Goal: Task Accomplishment & Management: Complete application form

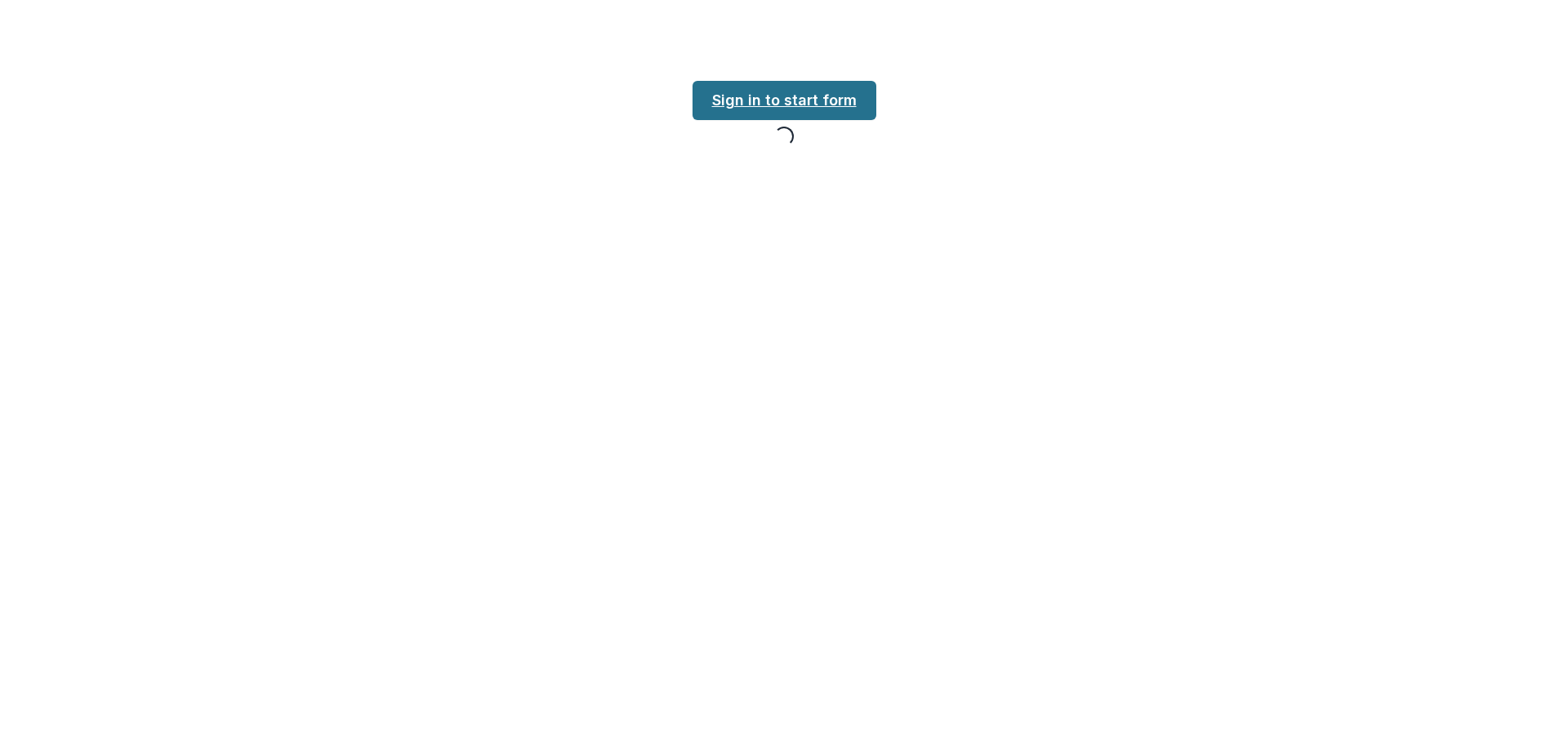
click at [827, 106] on link "Sign in to start form" at bounding box center [784, 100] width 184 height 39
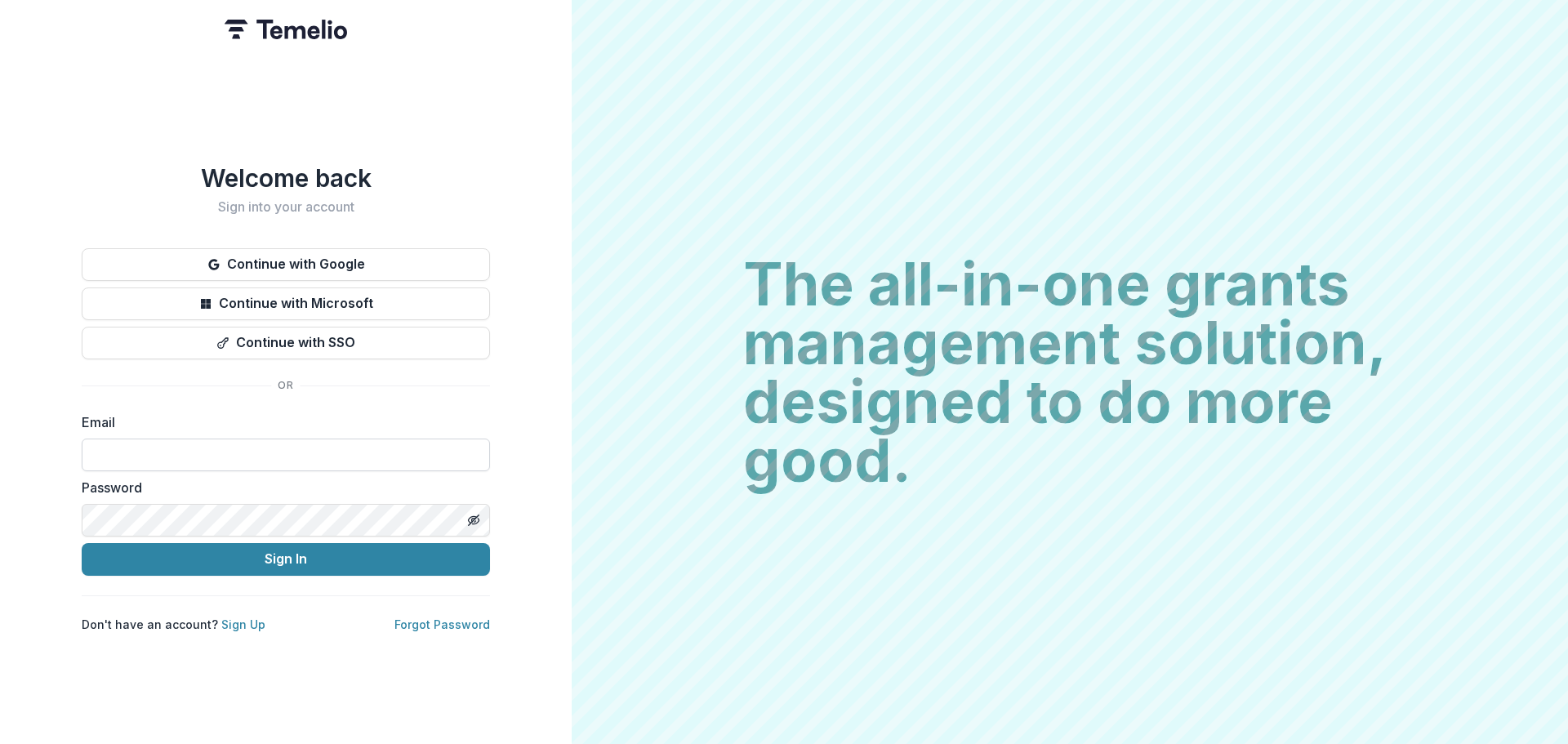
click at [218, 443] on input at bounding box center [285, 455] width 408 height 32
click at [382, 252] on button "Continue with Google" at bounding box center [285, 264] width 408 height 32
click at [239, 617] on link "Sign Up" at bounding box center [244, 624] width 44 height 14
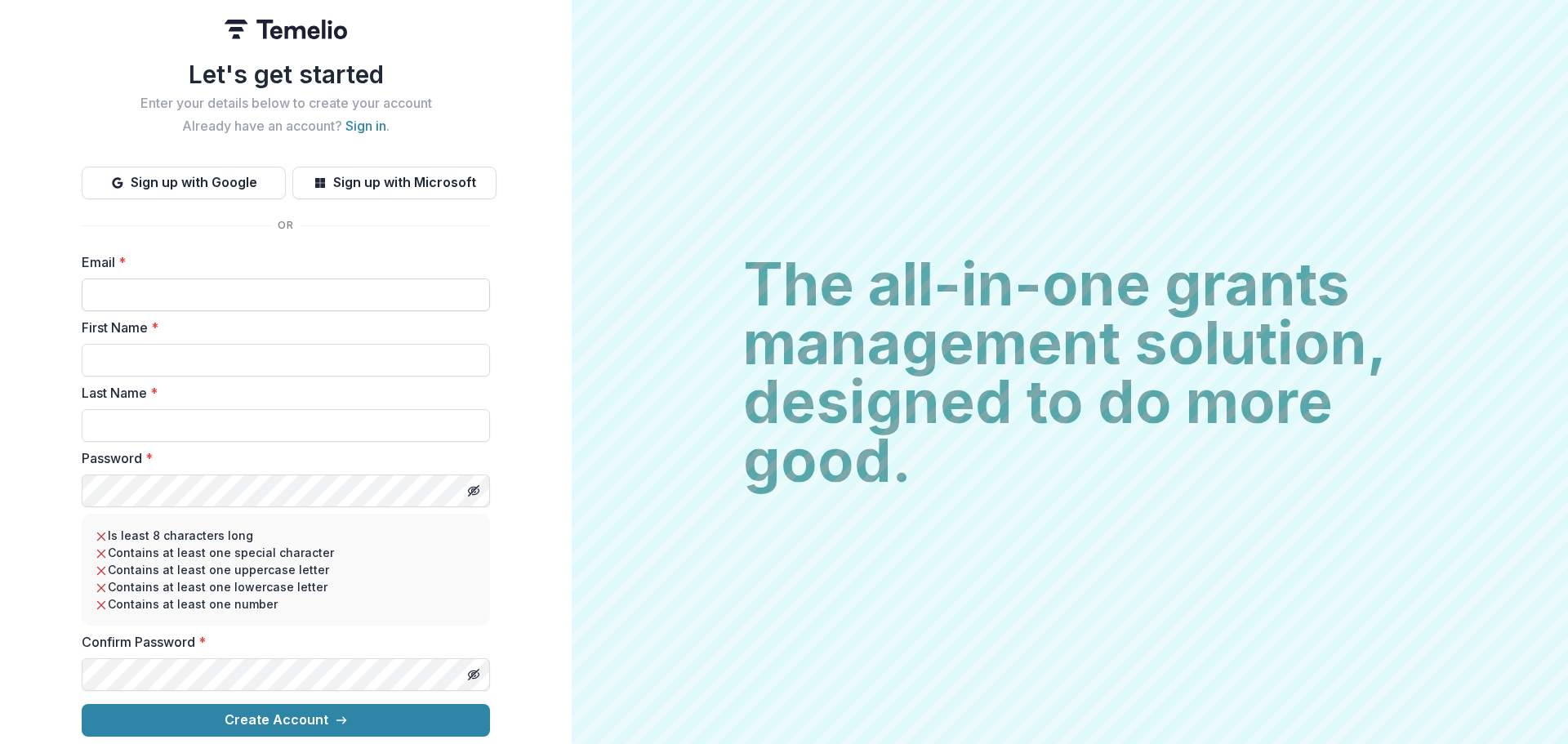
click at [295, 291] on input "Email *" at bounding box center [285, 295] width 408 height 32
type input "**********"
click at [236, 363] on input "First Name *" at bounding box center [285, 360] width 408 height 32
type input "*****"
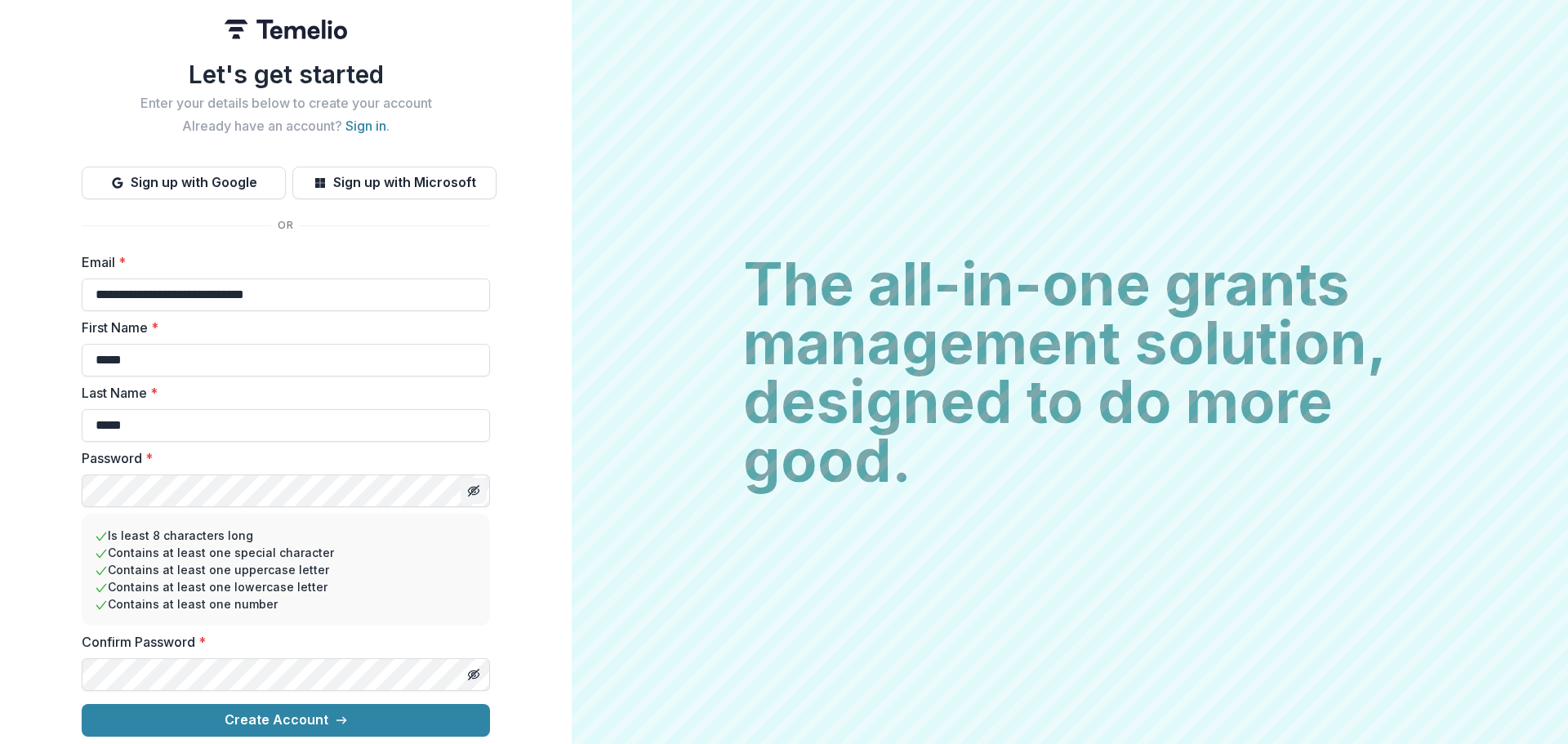
click at [471, 488] on icon "Toggle password visibility" at bounding box center [474, 491] width 13 height 13
click at [469, 678] on button "Toggle password visibility" at bounding box center [473, 674] width 26 height 26
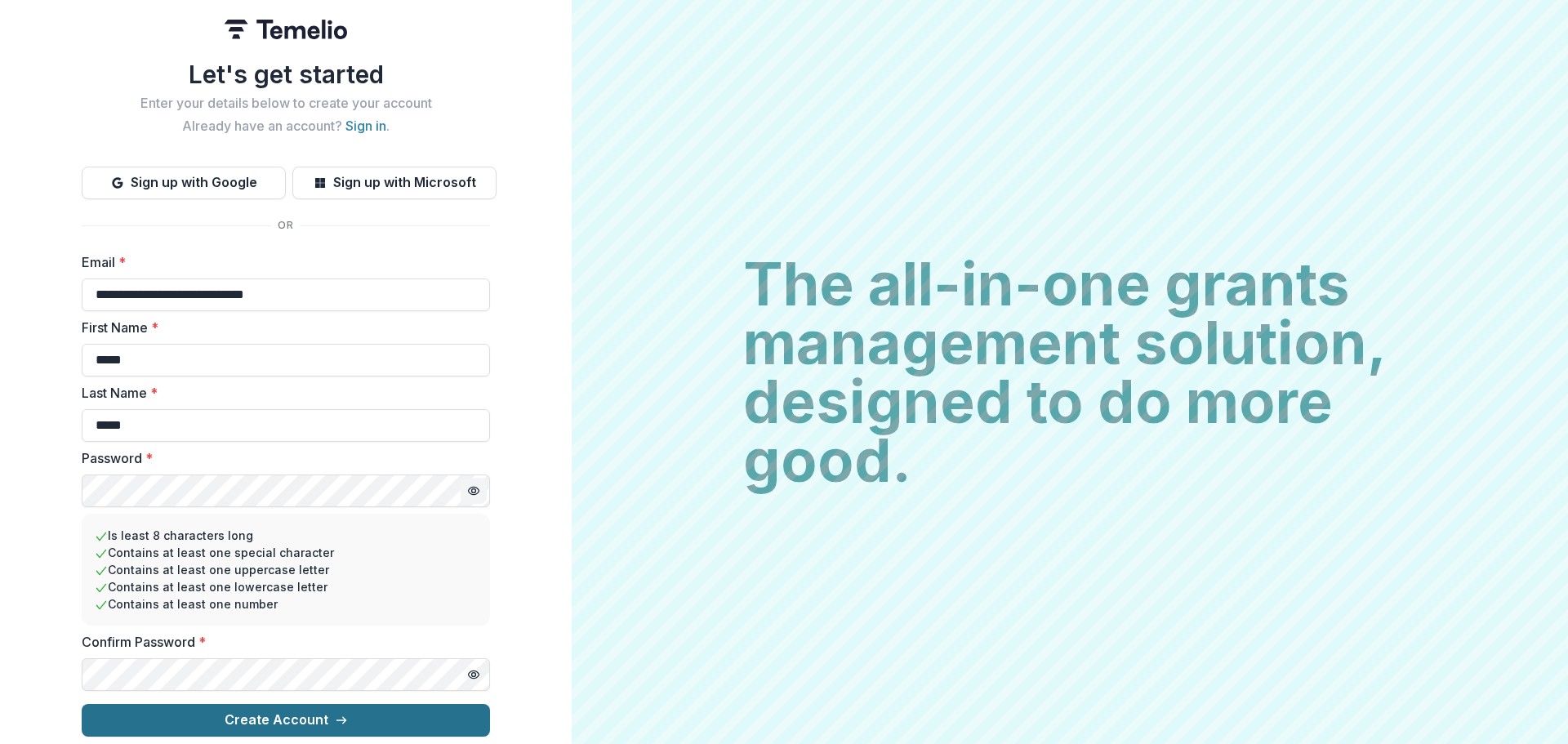
click at [304, 719] on button "Create Account" at bounding box center [285, 720] width 408 height 32
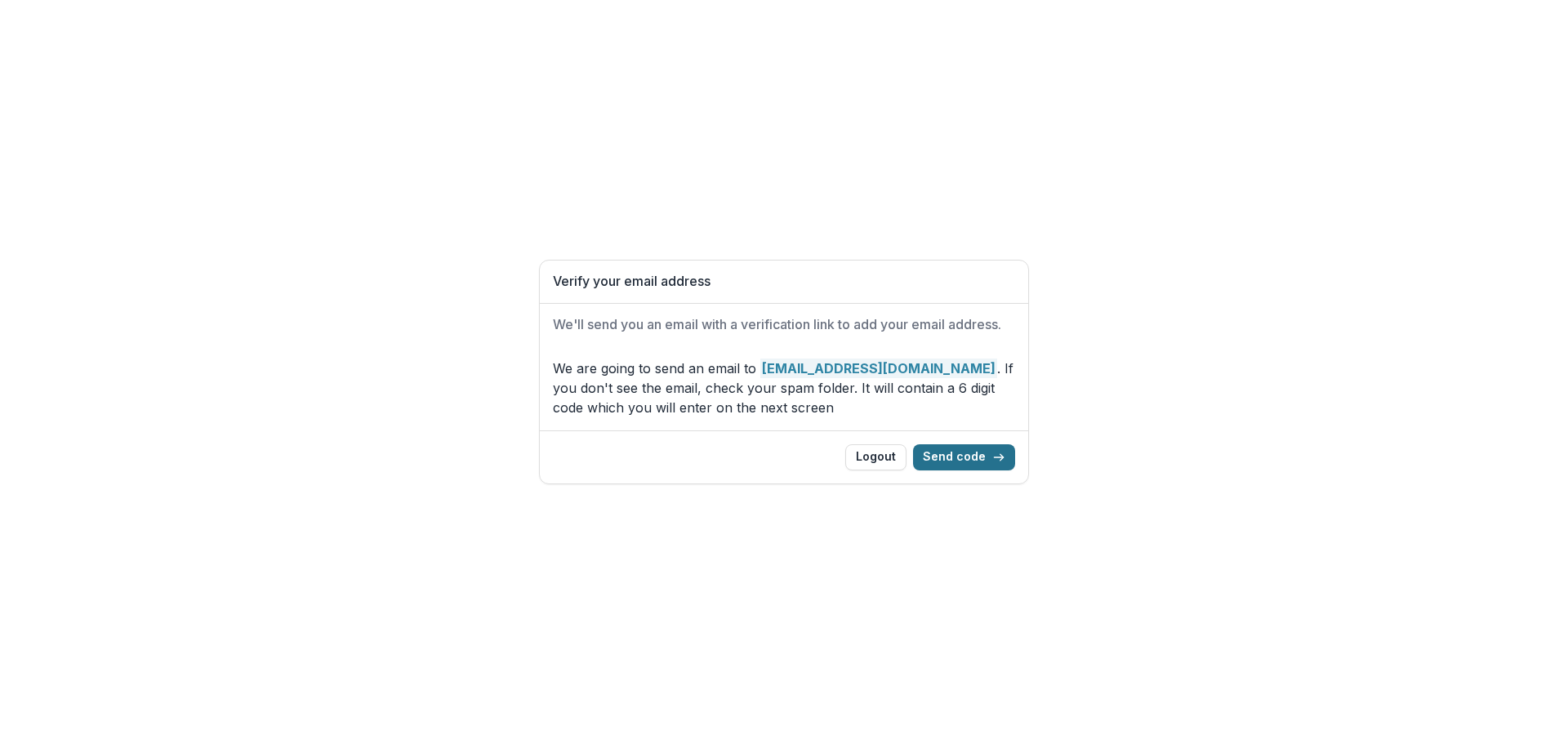
click at [968, 447] on button "Send code" at bounding box center [964, 457] width 102 height 26
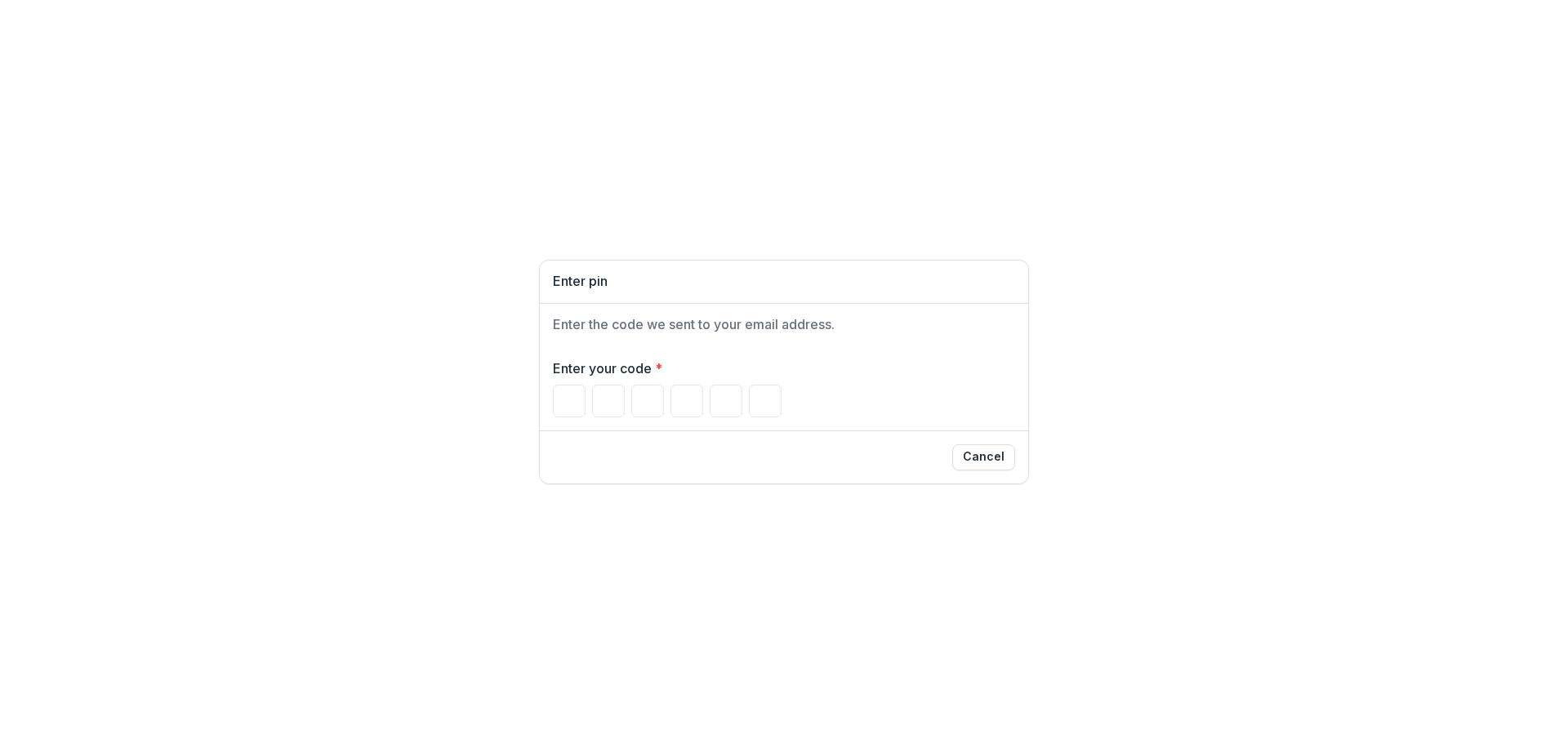
paste input "******"
type input "*"
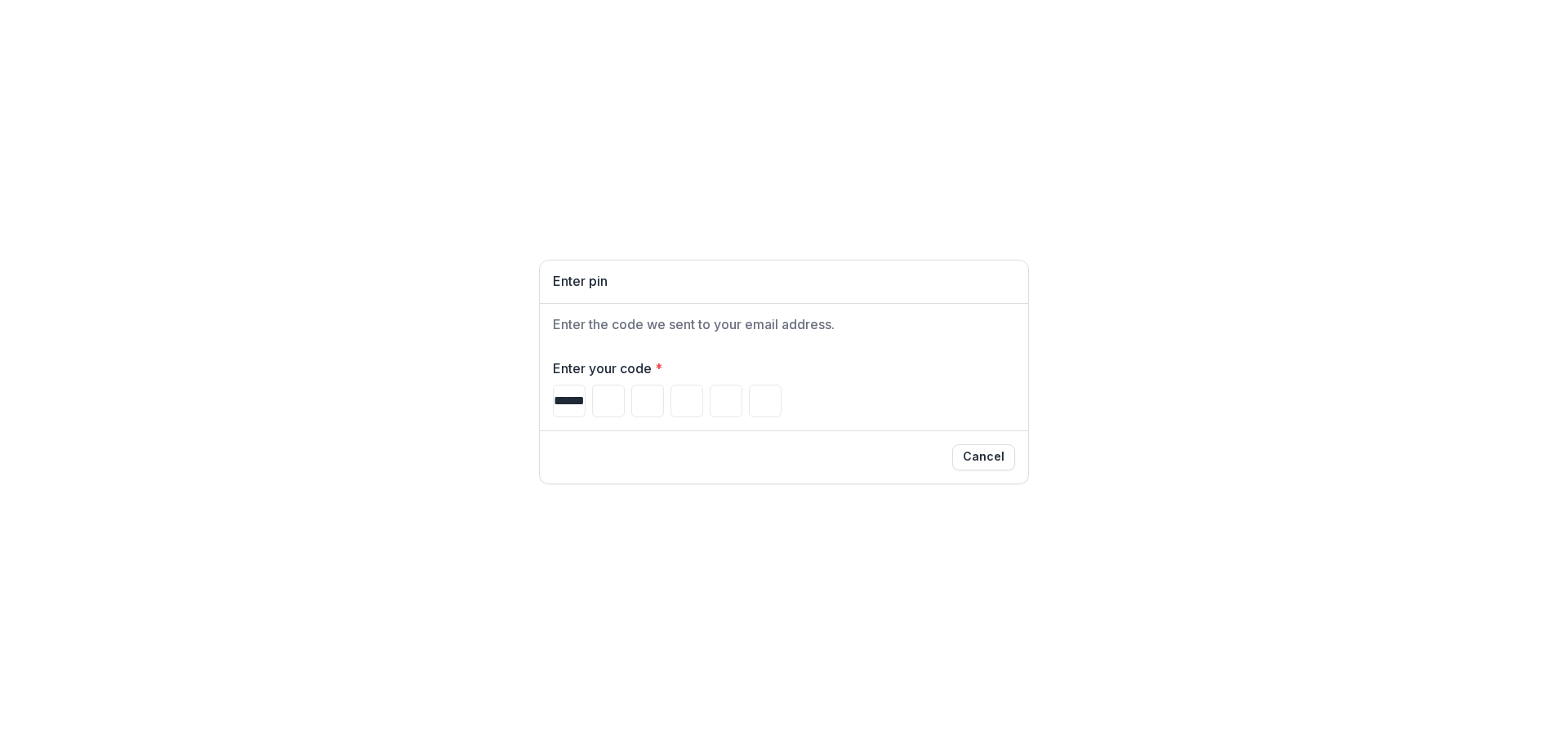
type input "*"
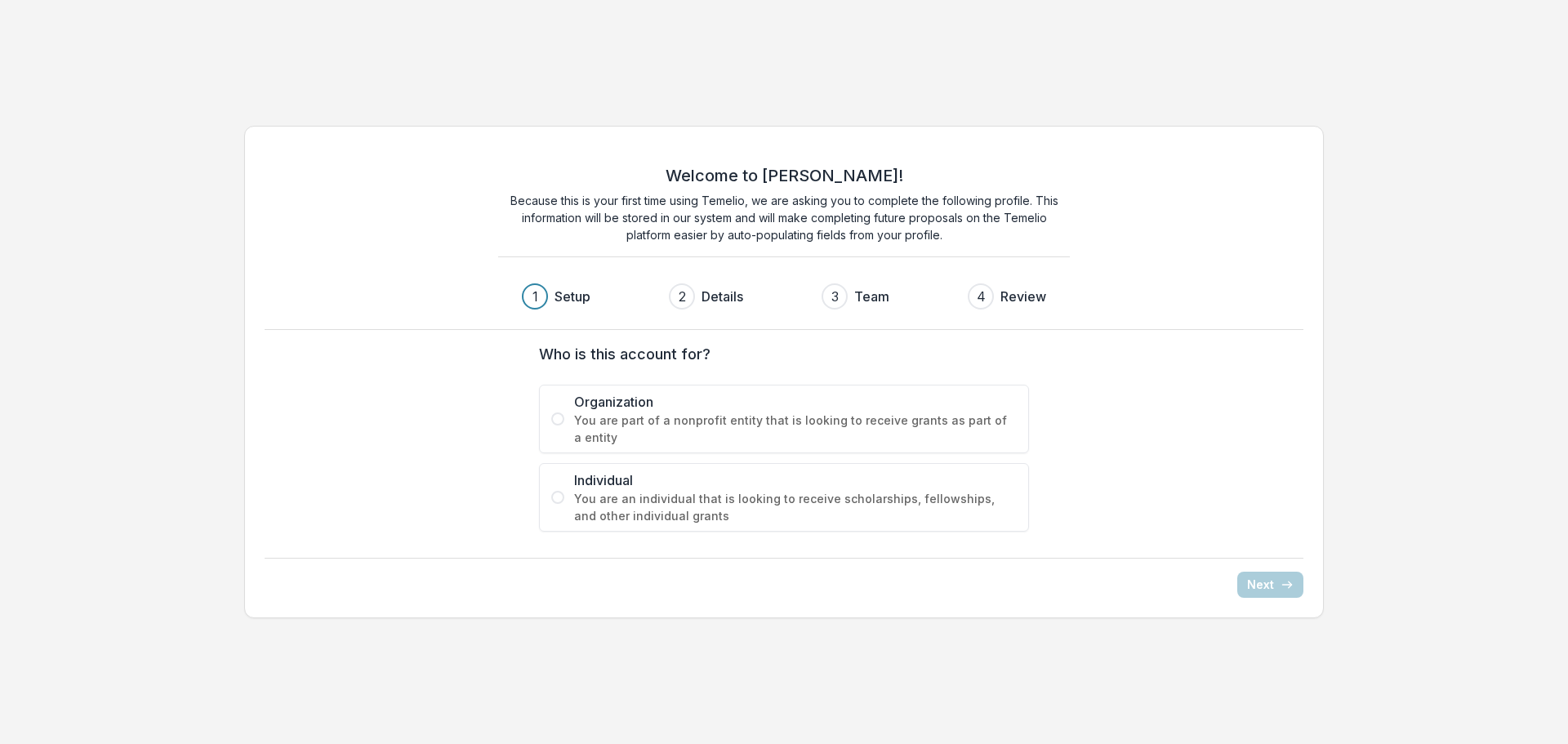
click at [638, 409] on span "Organization" at bounding box center [795, 401] width 442 height 20
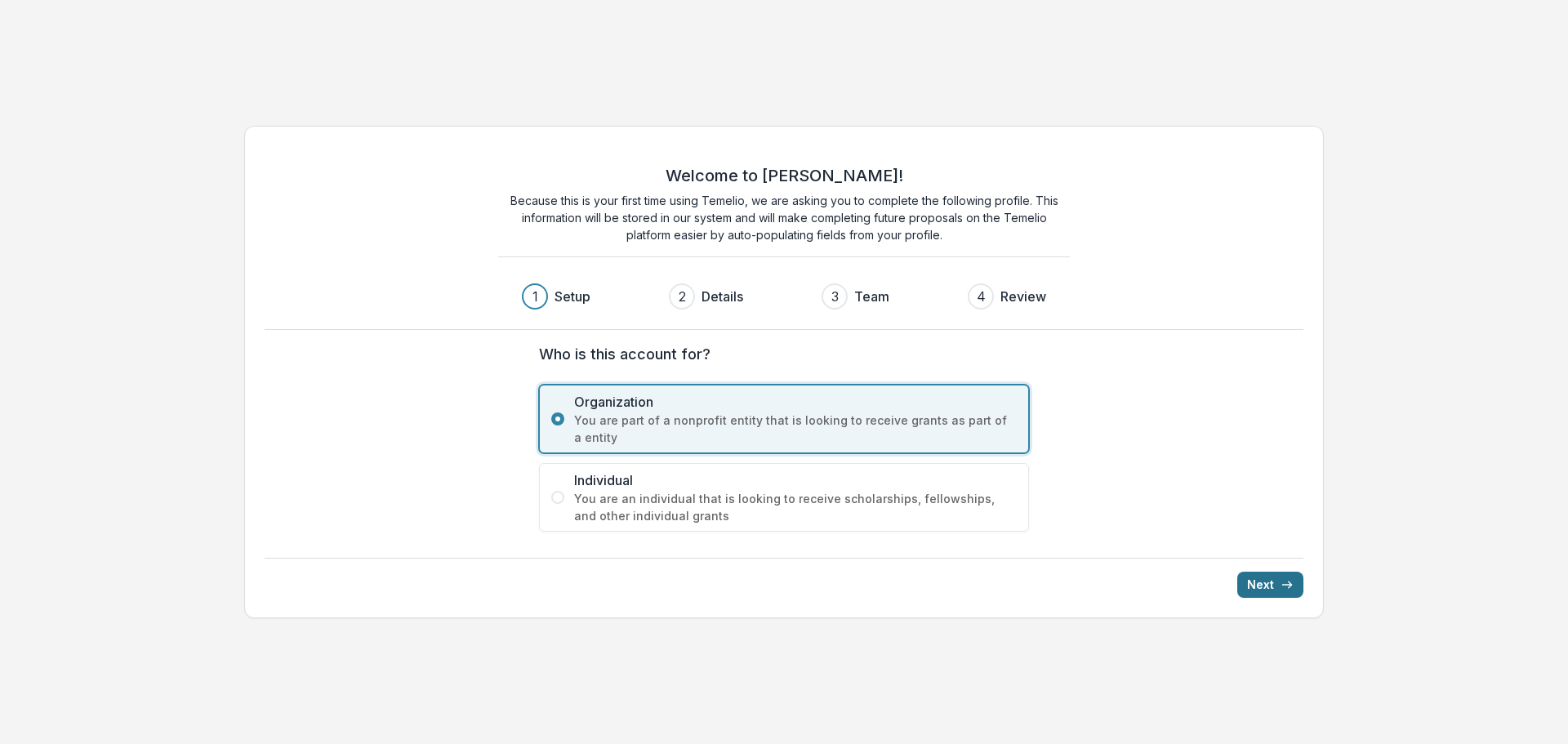
click at [1250, 580] on button "Next" at bounding box center [1271, 584] width 67 height 26
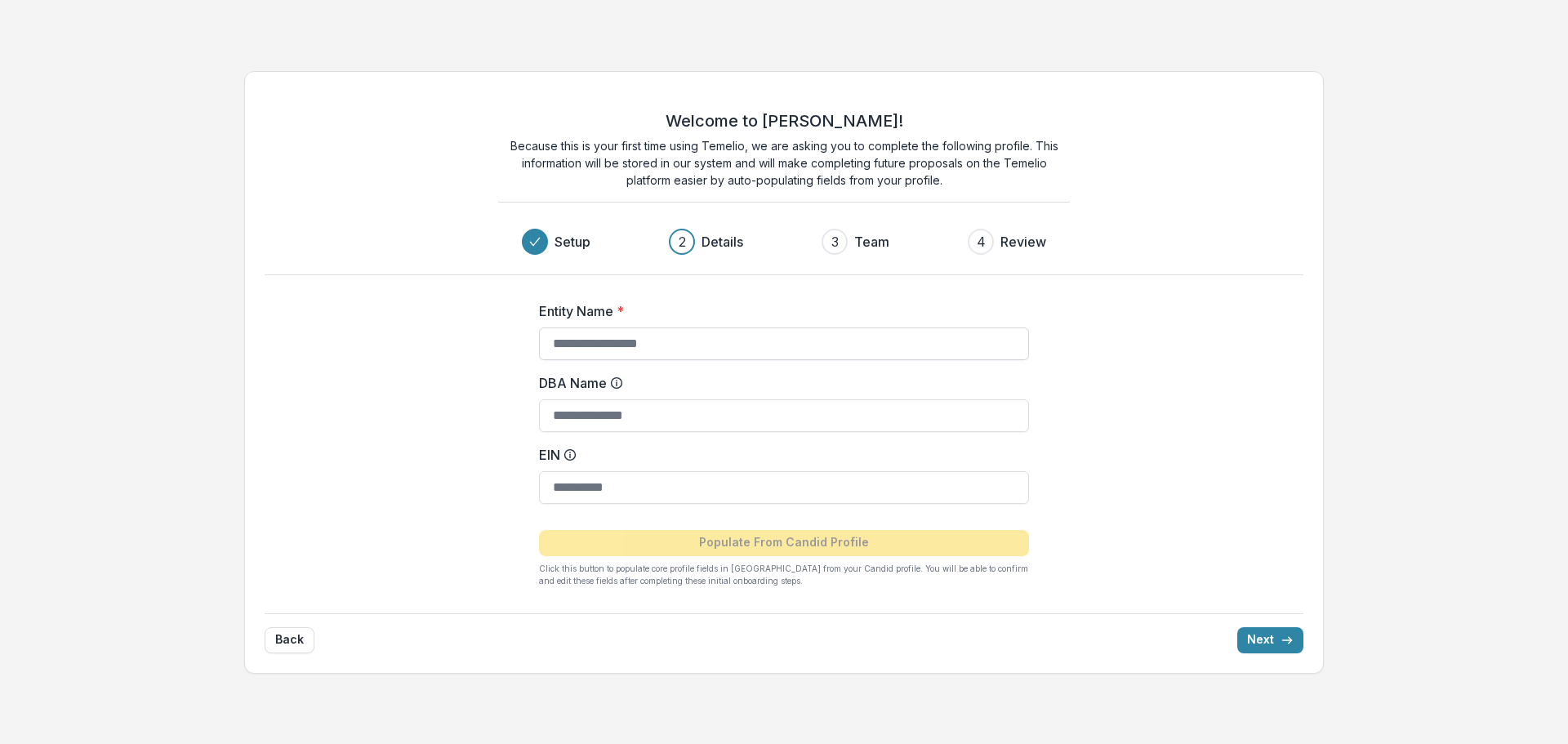
click at [660, 350] on input "Entity Name *" at bounding box center [784, 343] width 490 height 32
type input "**********"
click at [617, 387] on icon at bounding box center [617, 383] width 13 height 13
click at [617, 400] on input "DBA Name" at bounding box center [784, 416] width 490 height 32
click at [584, 483] on input "EIN" at bounding box center [784, 487] width 490 height 32
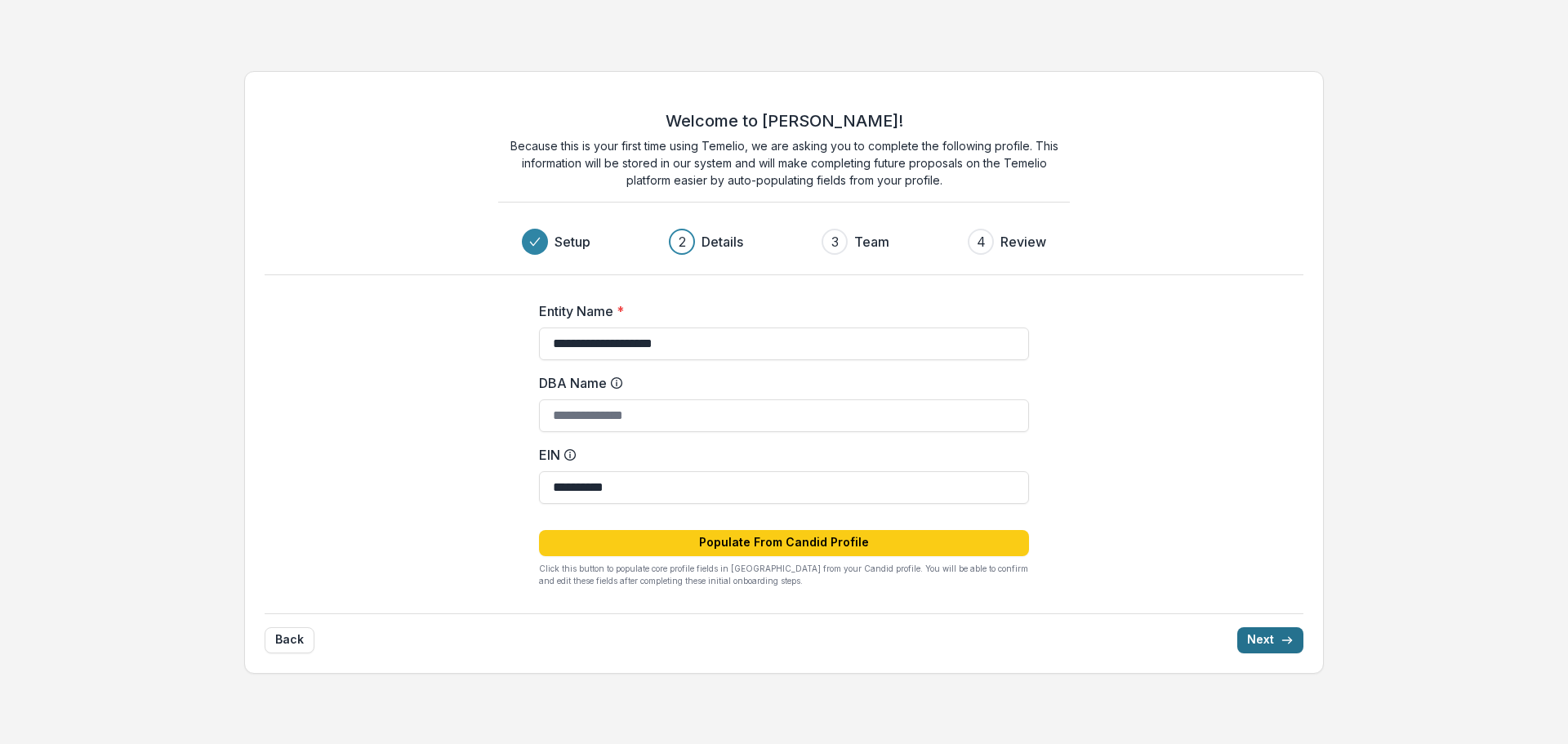
type input "**********"
click at [1259, 632] on button "Next" at bounding box center [1271, 639] width 67 height 26
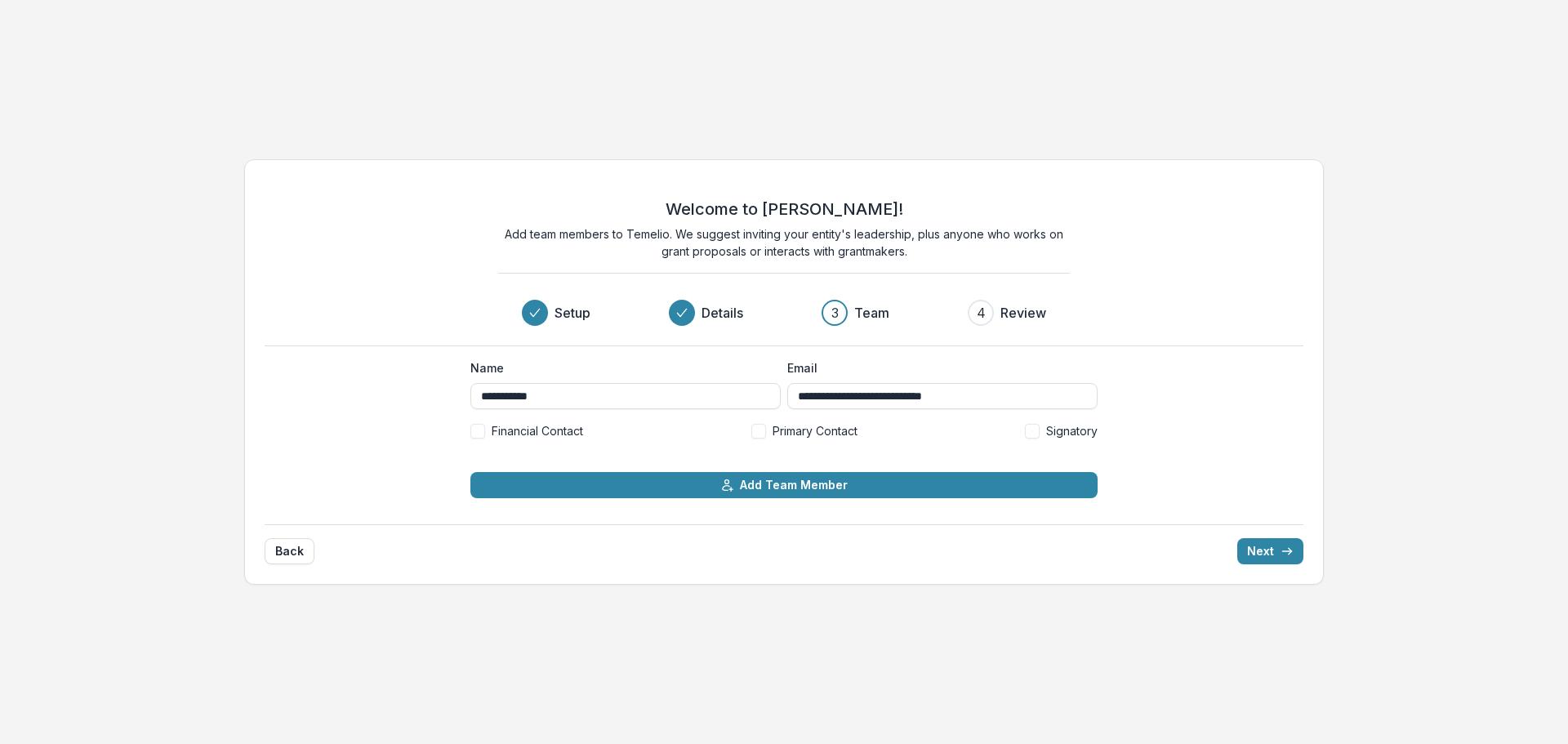
click at [770, 431] on label "Primary Contact" at bounding box center [805, 431] width 107 height 17
click at [535, 430] on span "Financial Contact" at bounding box center [538, 431] width 91 height 17
click at [1253, 535] on div "Back Next" at bounding box center [784, 544] width 1039 height 40
click at [1274, 548] on button "Next" at bounding box center [1271, 551] width 67 height 26
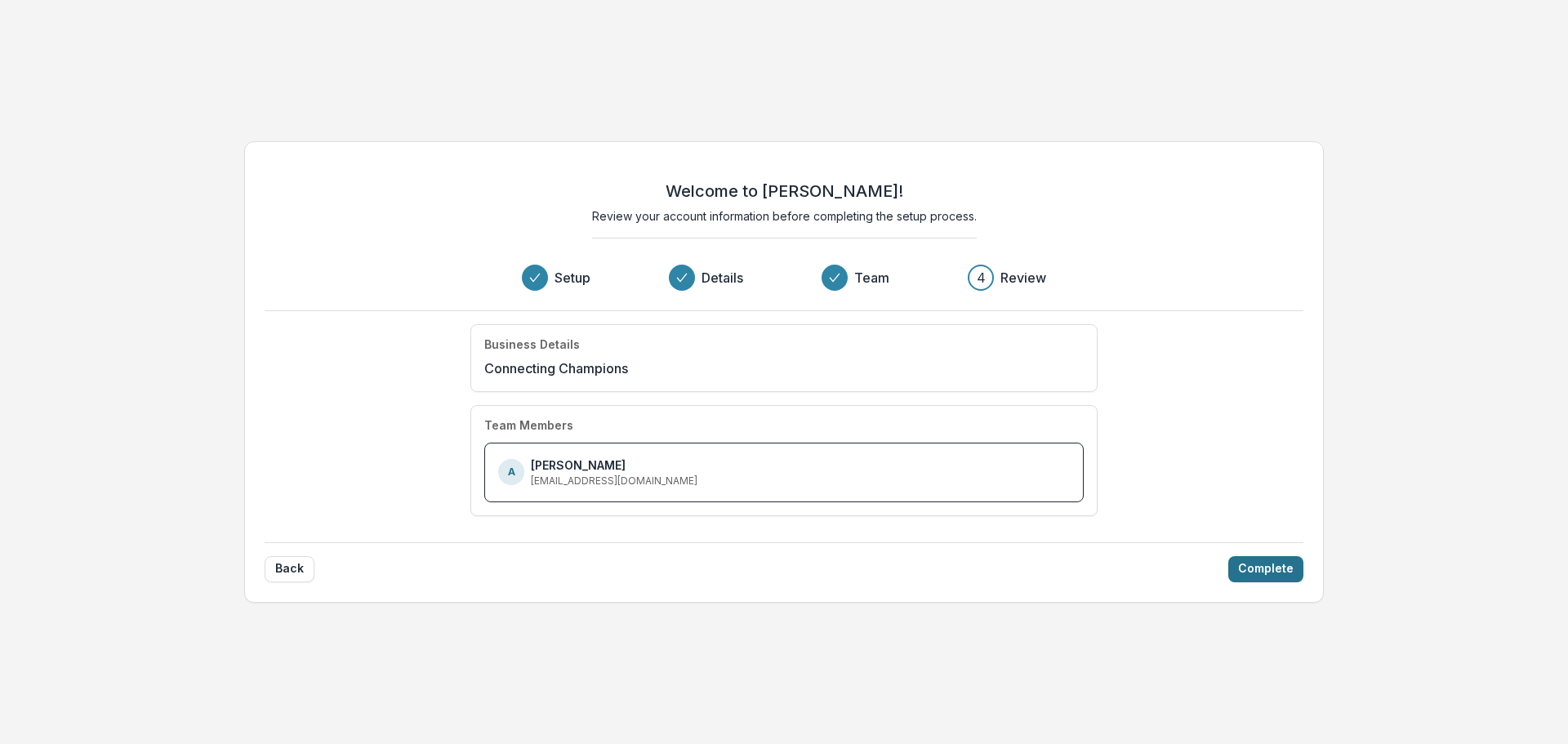
click at [1249, 560] on button "Complete" at bounding box center [1265, 569] width 75 height 26
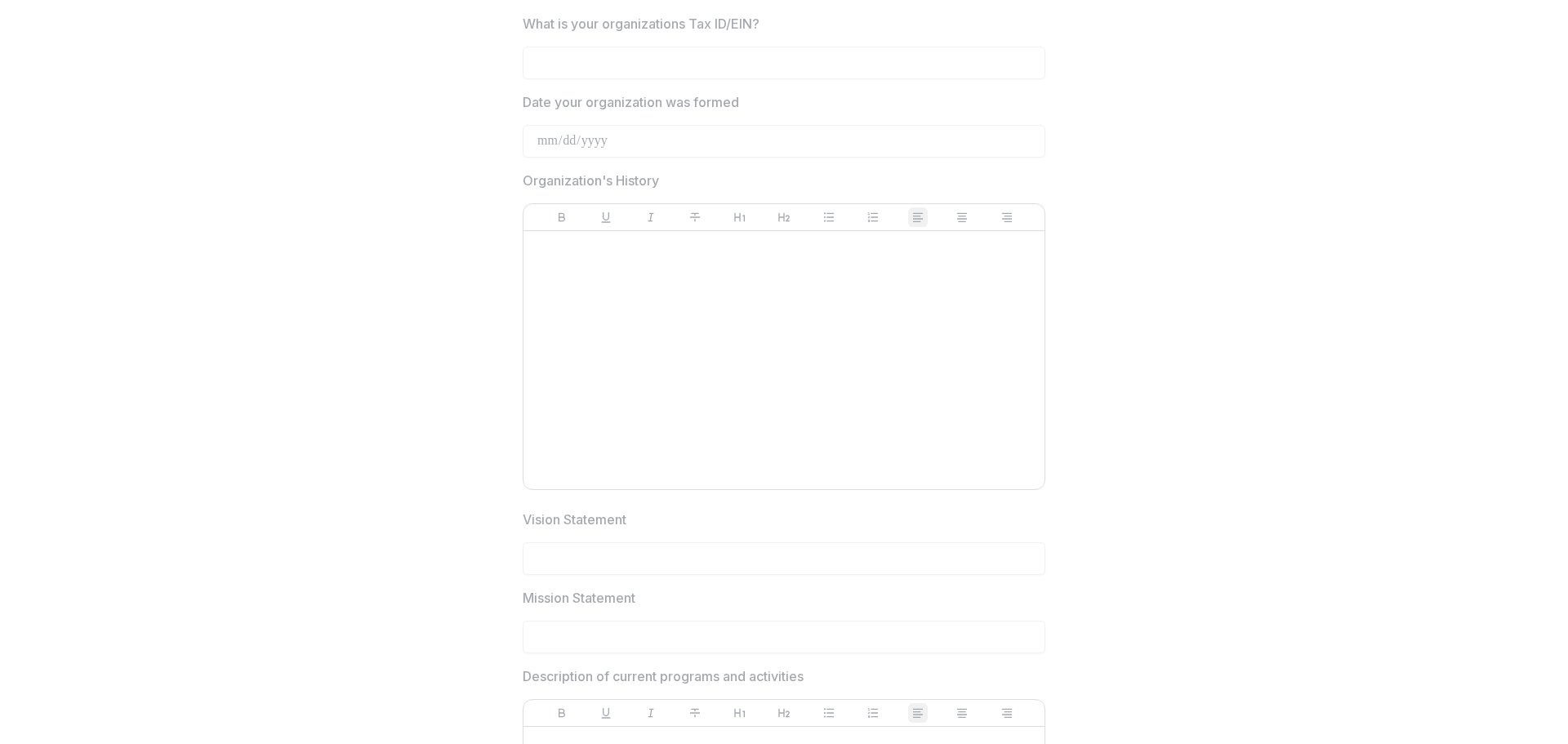
scroll to position [980, 0]
click at [611, 253] on div at bounding box center [784, 358] width 508 height 245
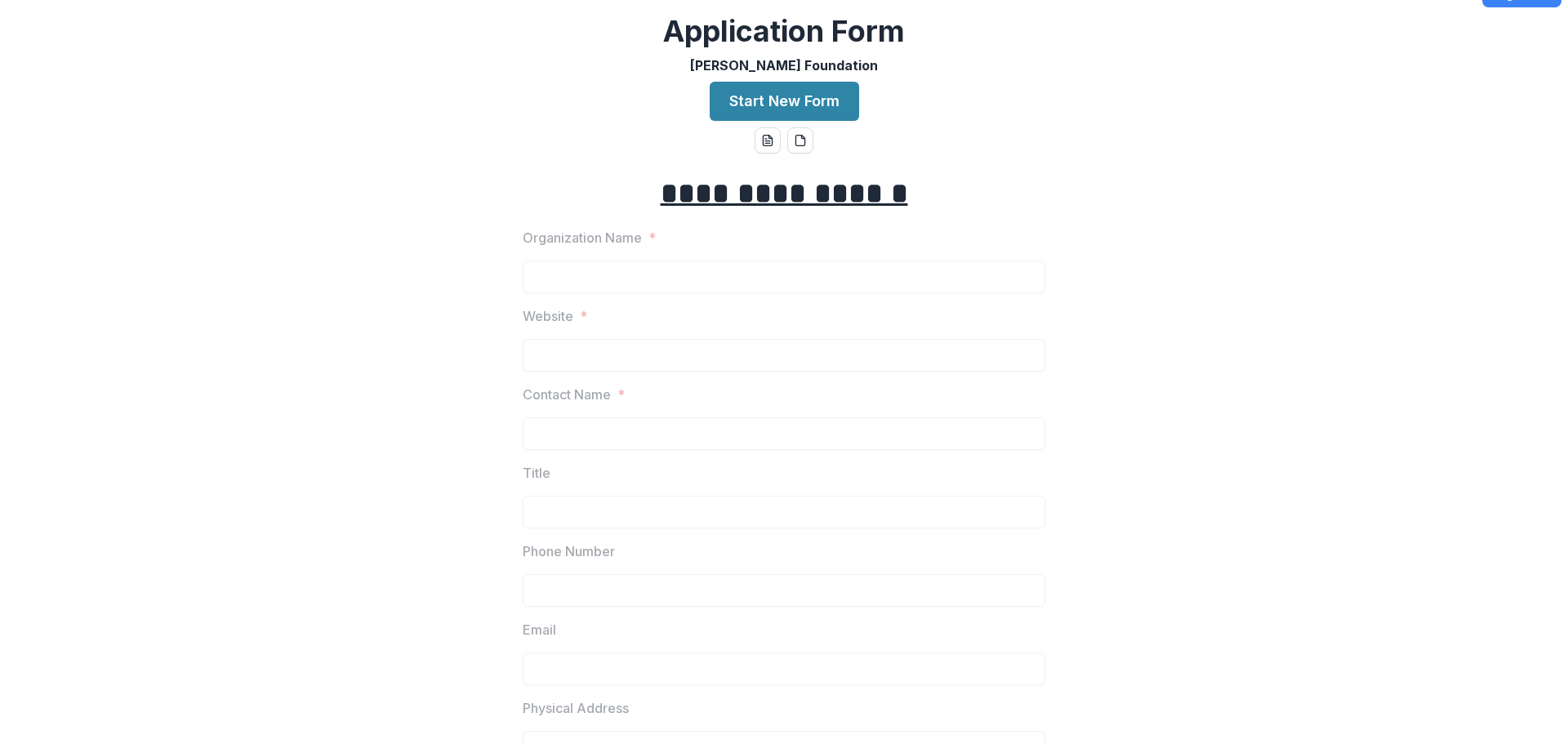
scroll to position [0, 0]
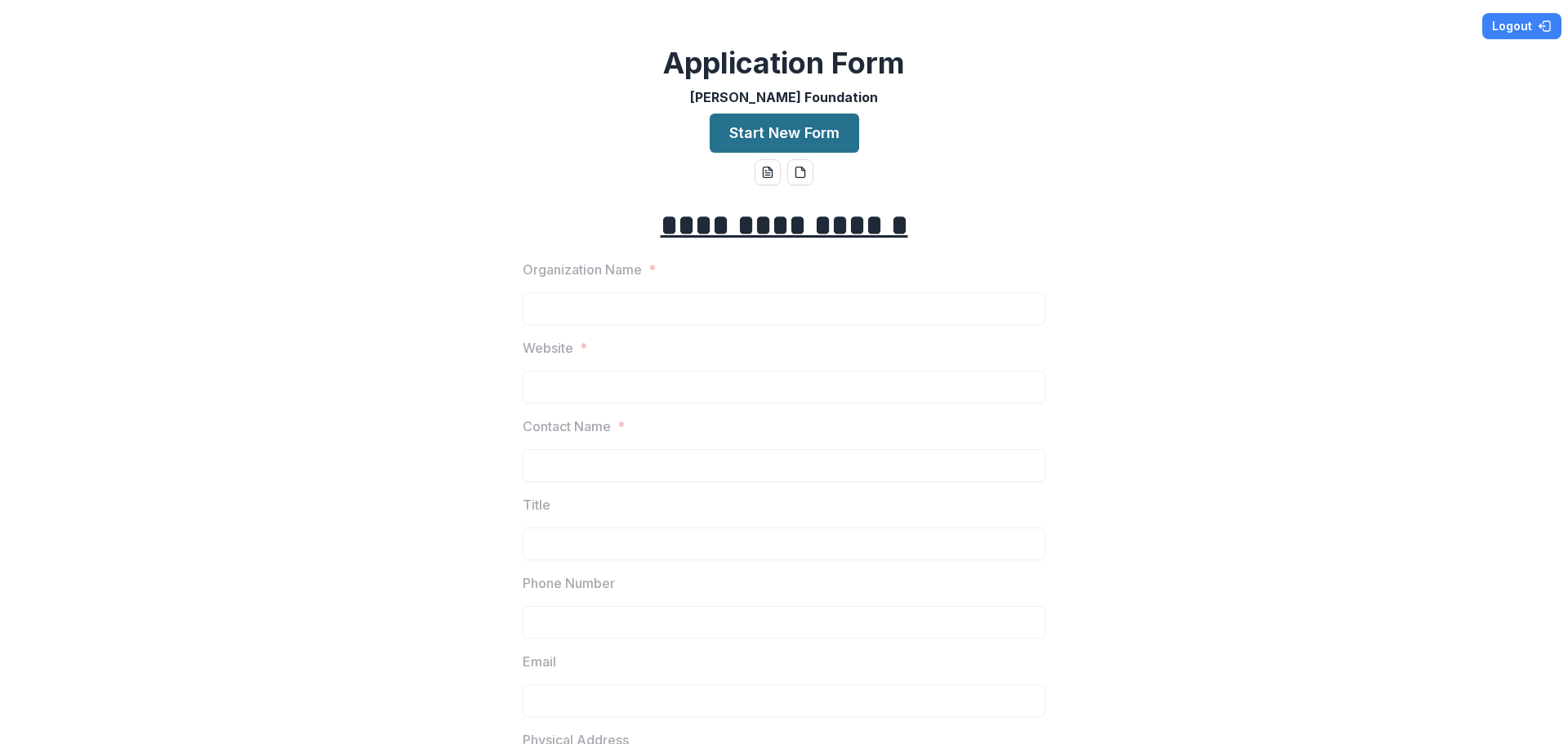
click at [798, 144] on button "Start New Form" at bounding box center [784, 132] width 149 height 39
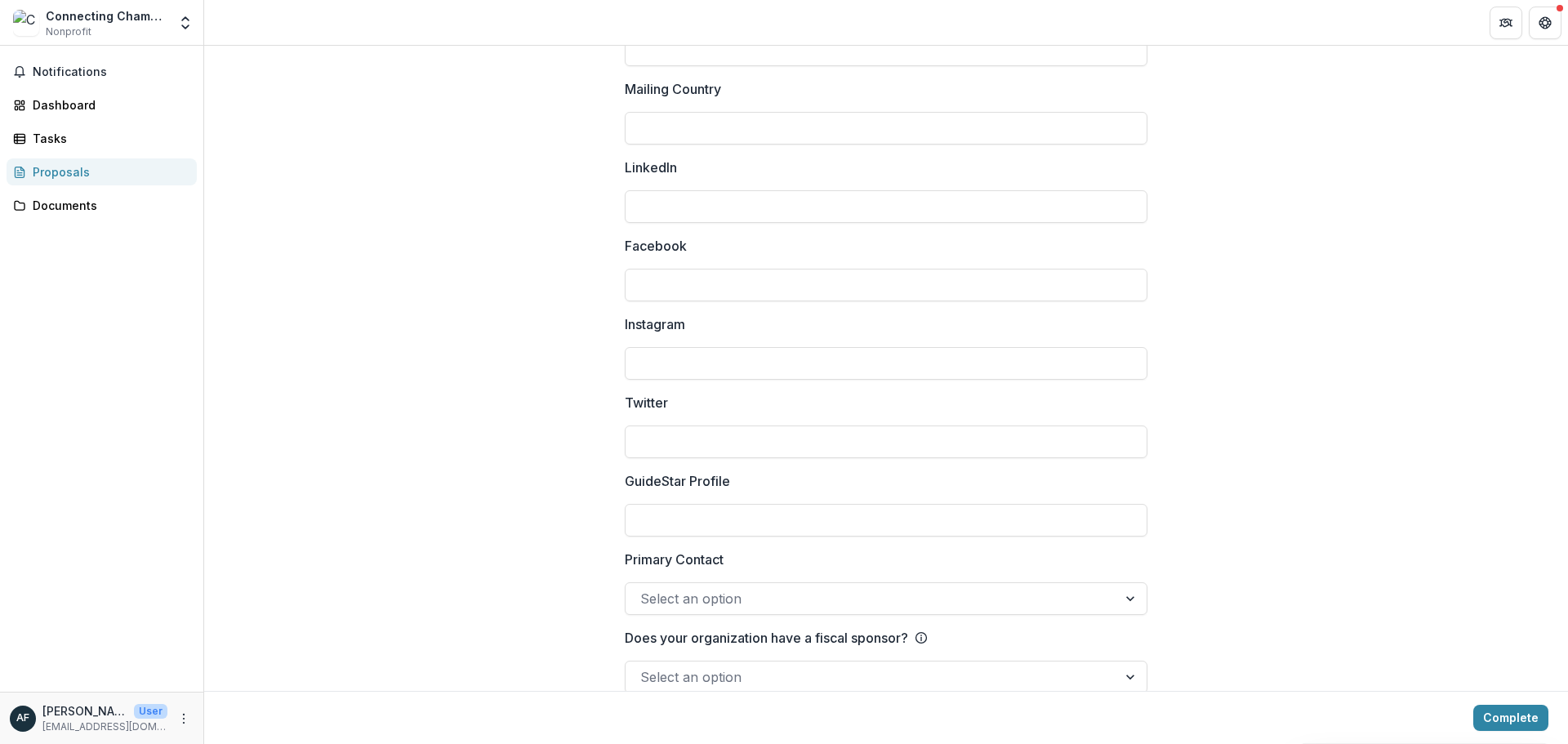
scroll to position [2122, 0]
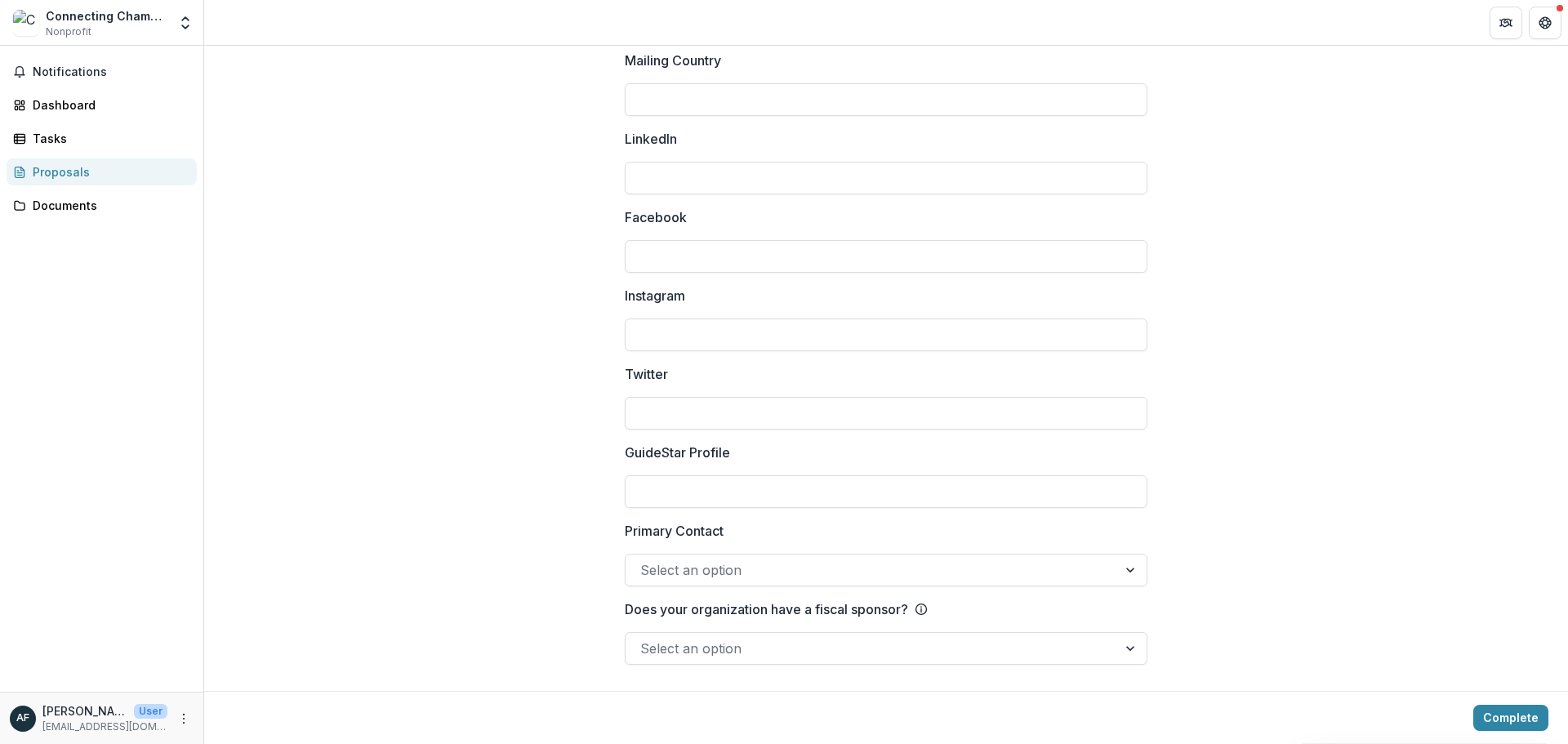
click at [817, 651] on div at bounding box center [872, 649] width 462 height 23
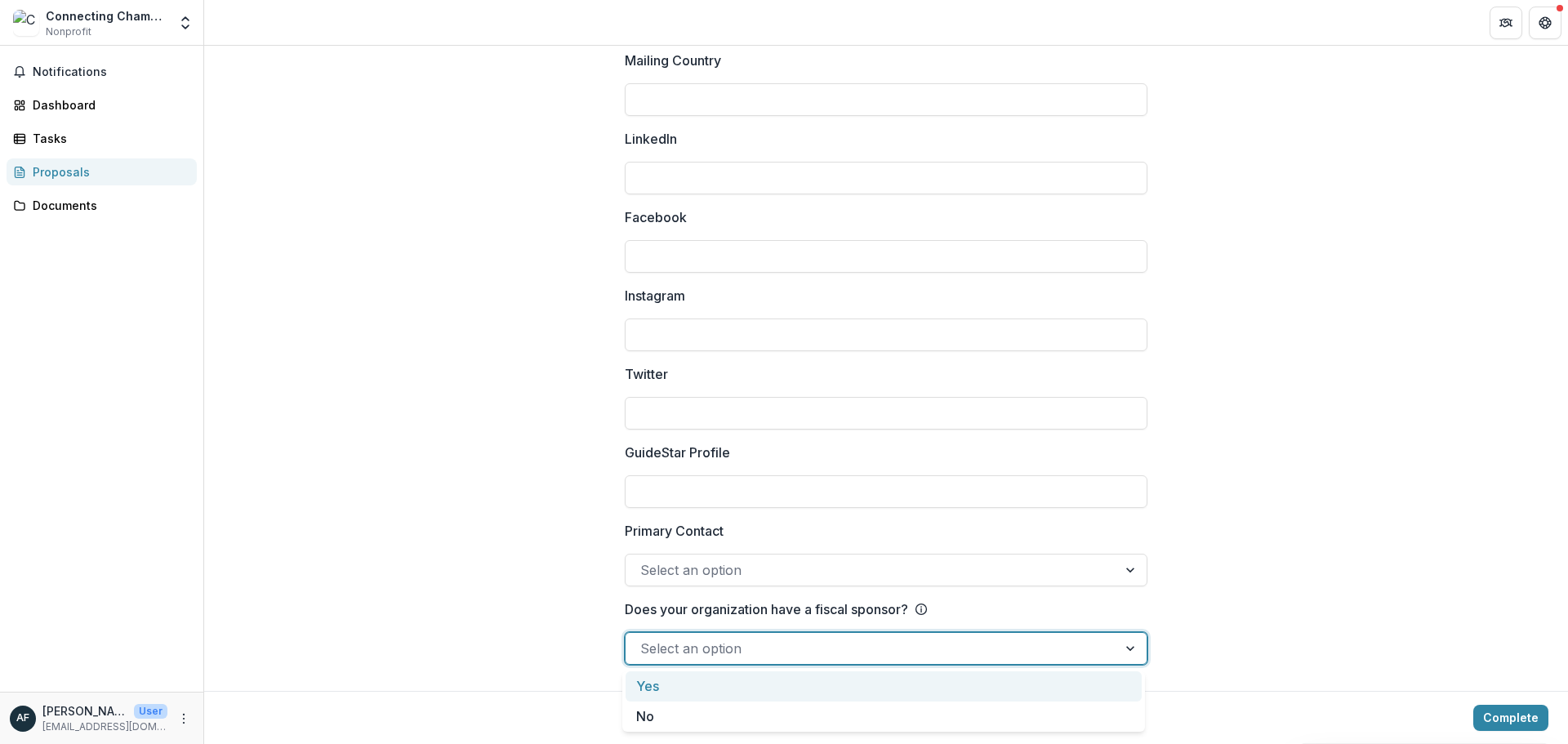
click at [817, 651] on div at bounding box center [872, 649] width 462 height 23
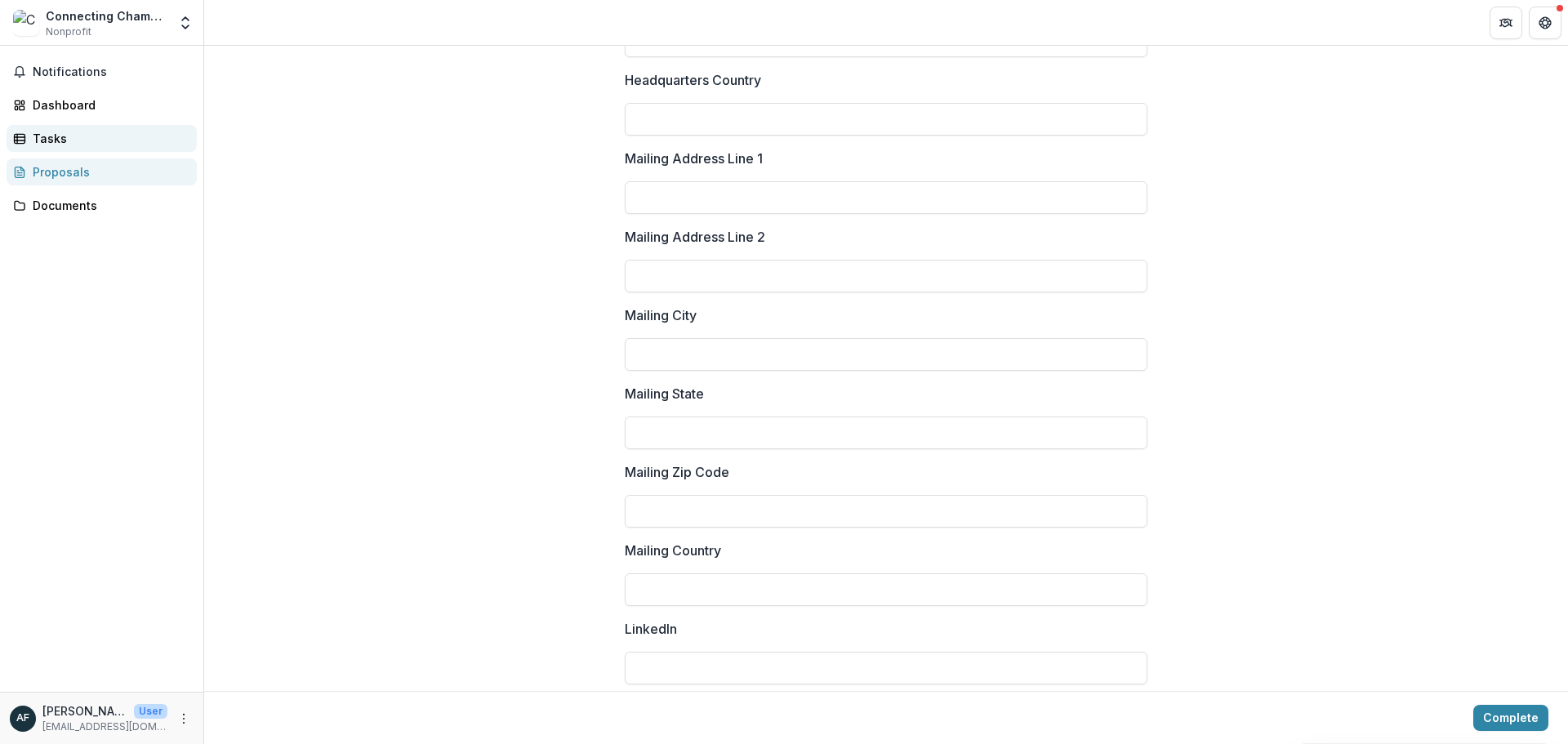
click at [42, 135] on div "Tasks" at bounding box center [108, 139] width 151 height 17
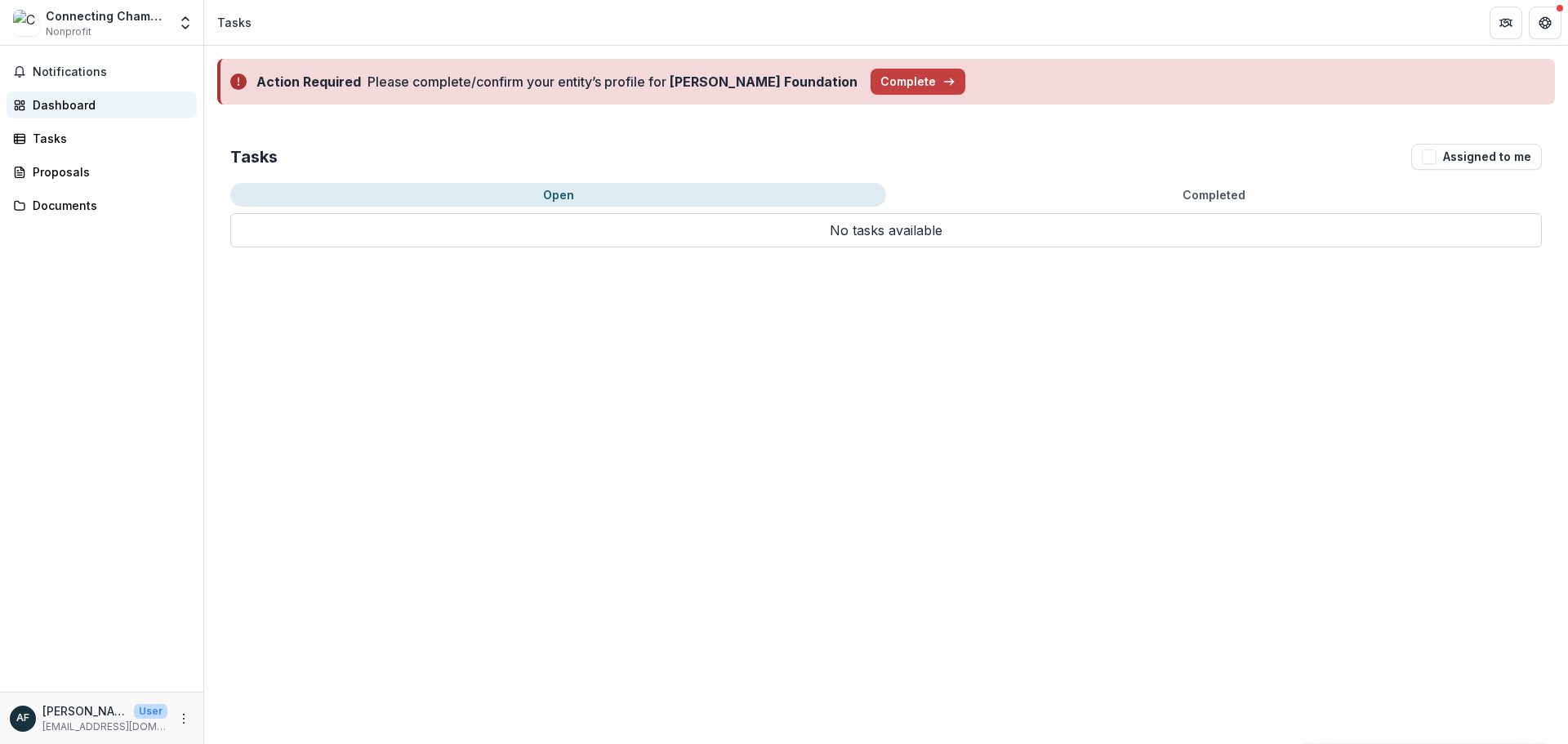
click at [64, 107] on div "Dashboard" at bounding box center [108, 105] width 151 height 17
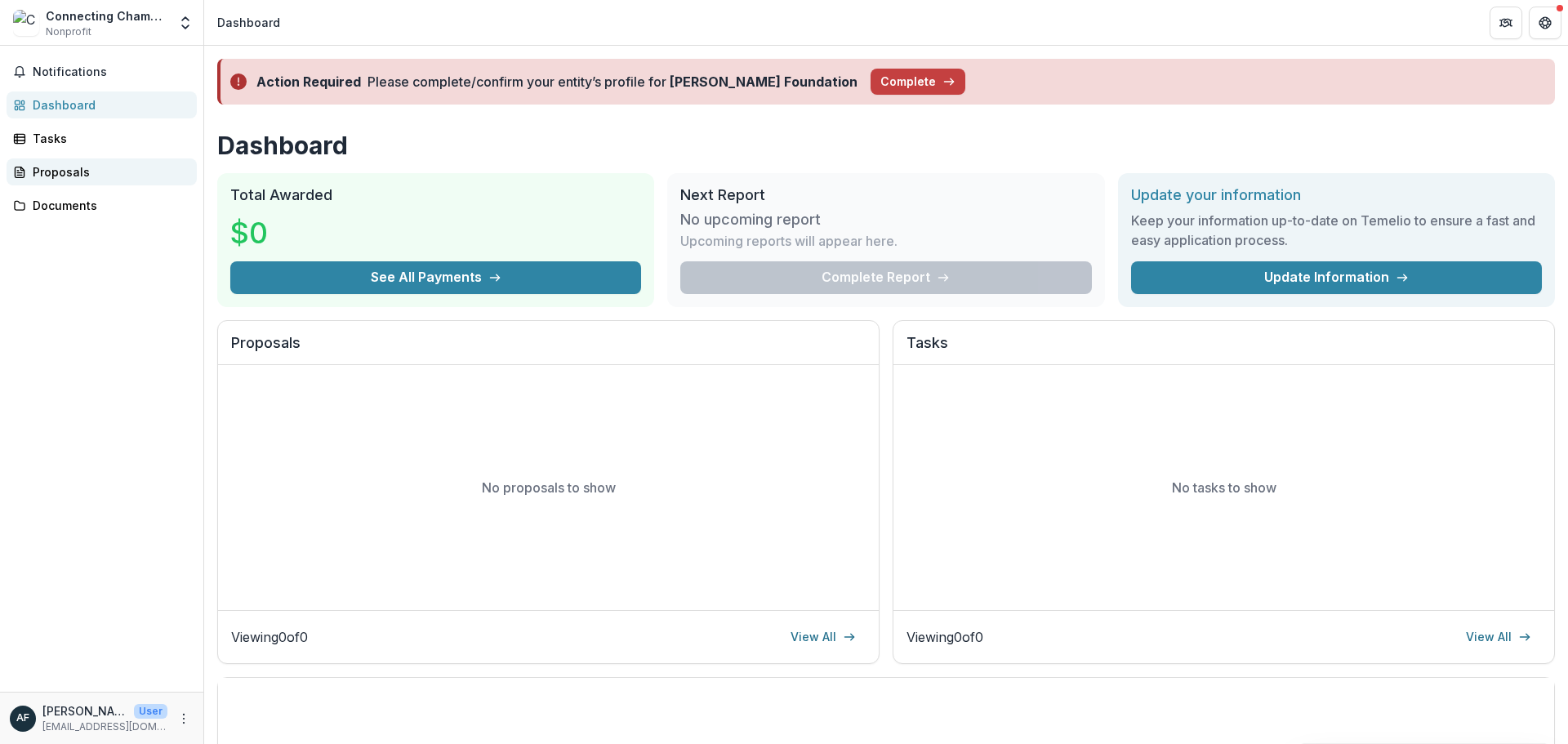
click at [65, 168] on div "Proposals" at bounding box center [108, 172] width 151 height 17
